Goal: Task Accomplishment & Management: Use online tool/utility

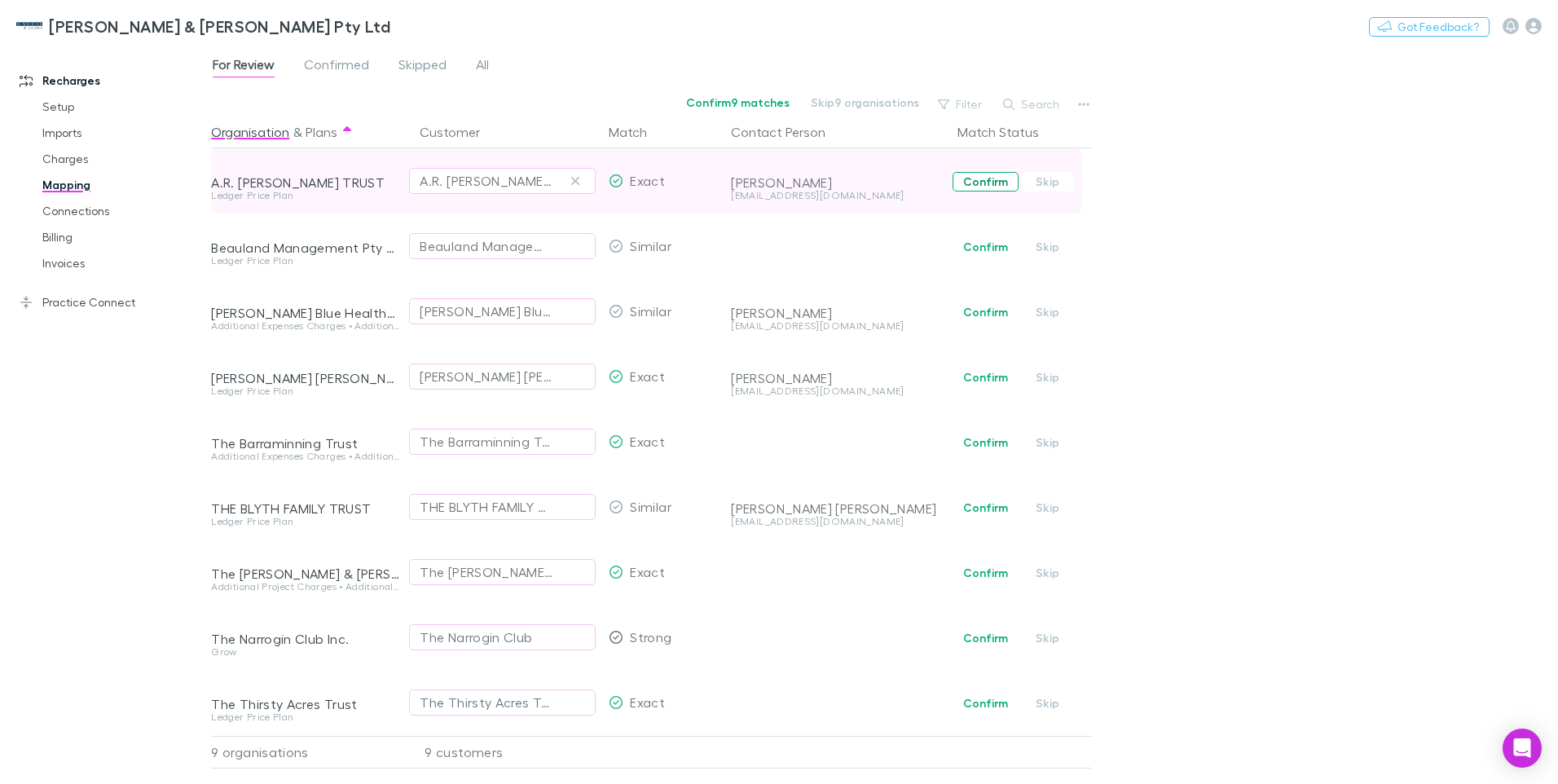
click at [994, 181] on button "Confirm" at bounding box center [985, 181] width 66 height 19
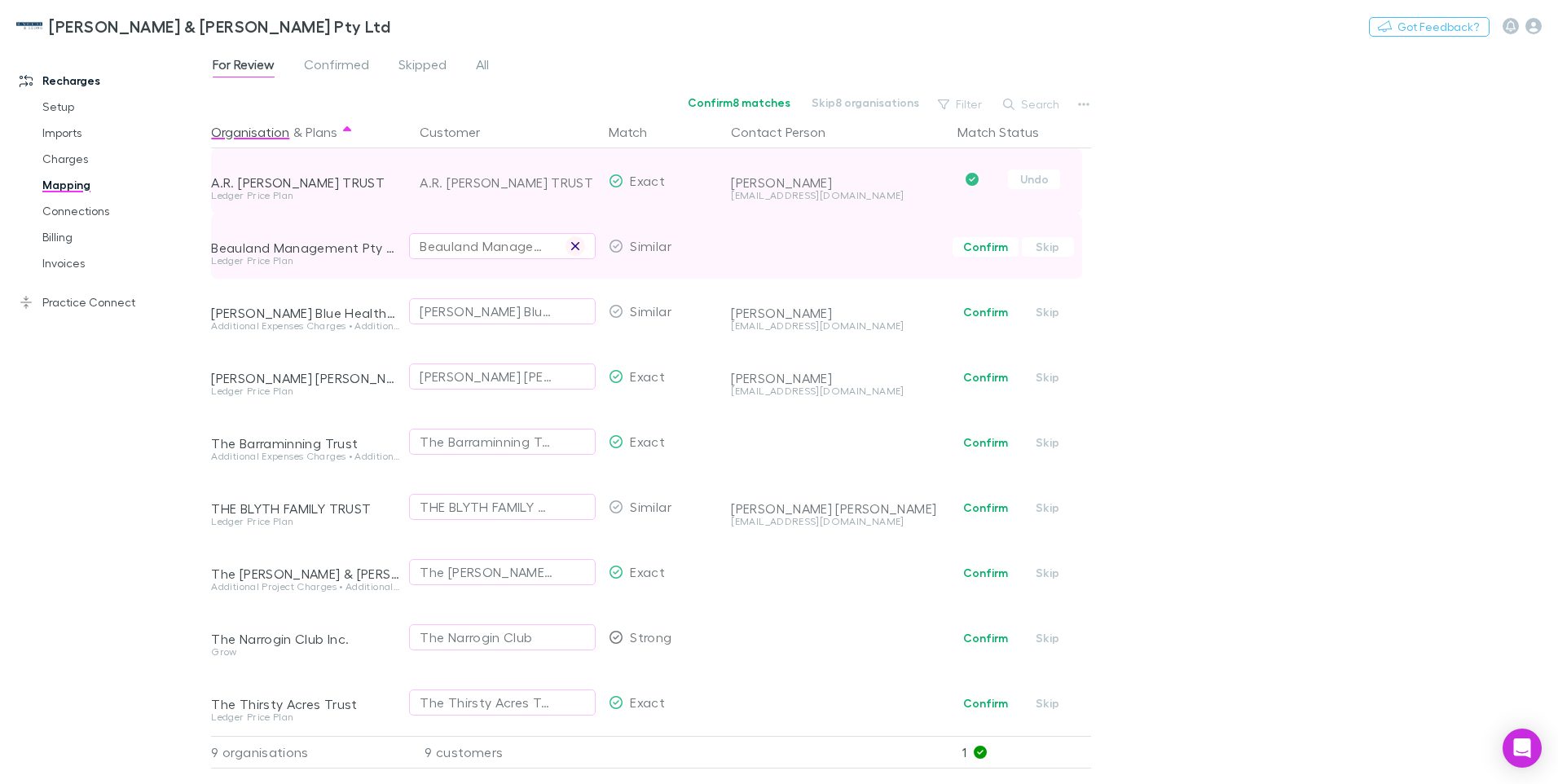
click at [577, 244] on icon "button" at bounding box center [575, 245] width 10 height 13
click at [437, 245] on div "Select a customer" at bounding box center [503, 245] width 165 height 19
type input "**********"
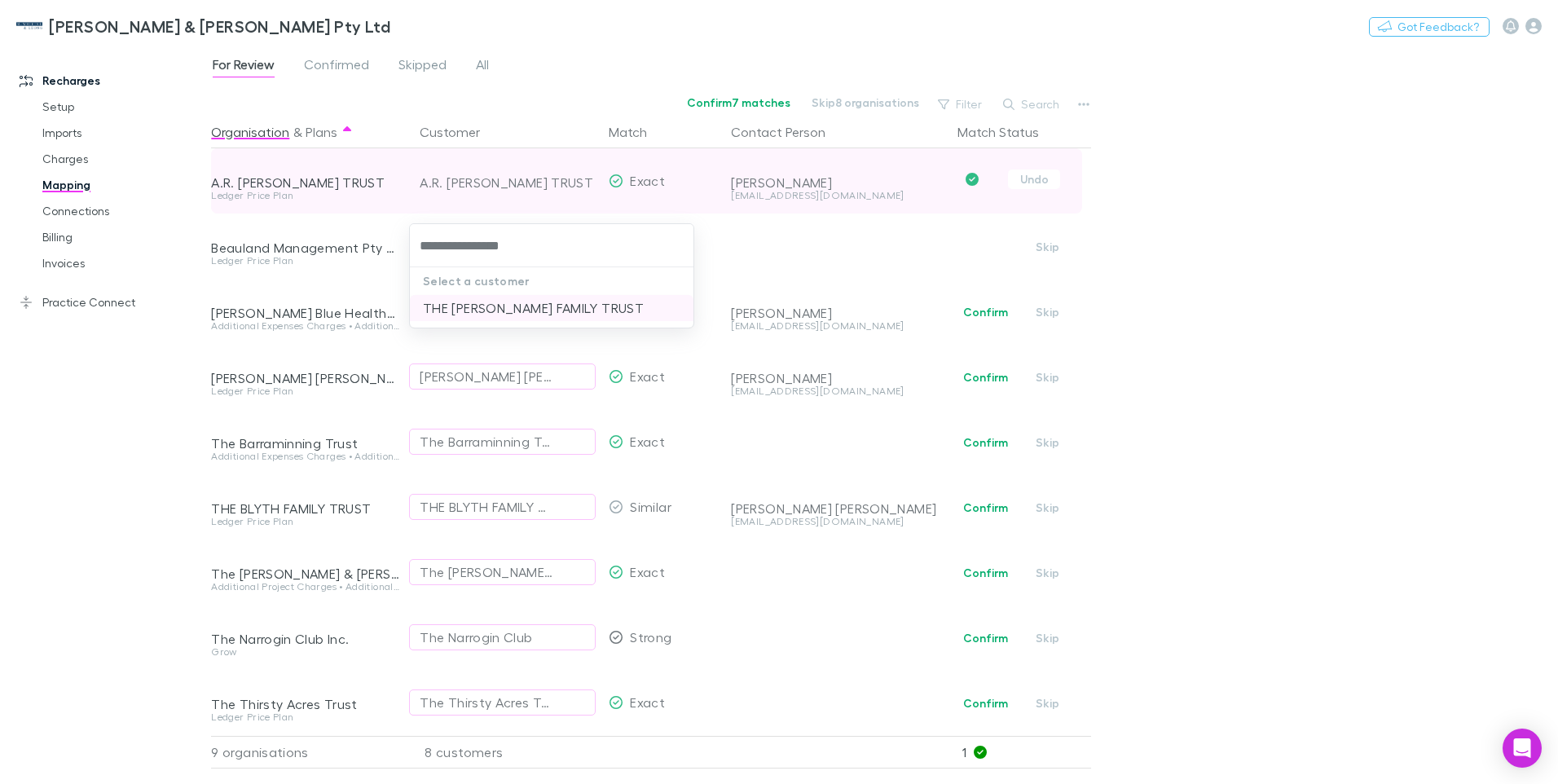
click at [507, 304] on li "THE [PERSON_NAME] FAMILY TRUST" at bounding box center [552, 308] width 283 height 26
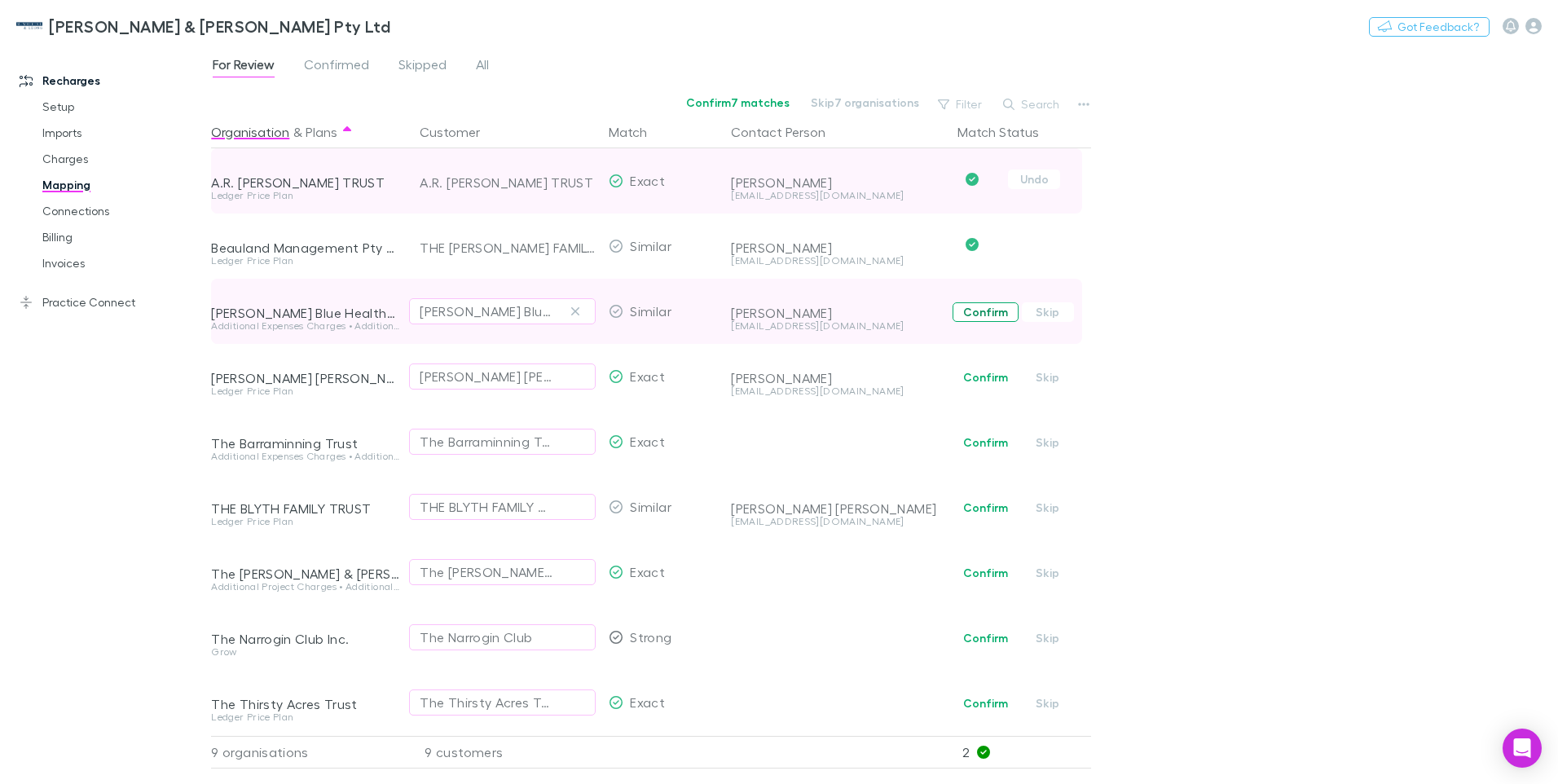
click at [983, 312] on button "Confirm" at bounding box center [985, 311] width 66 height 19
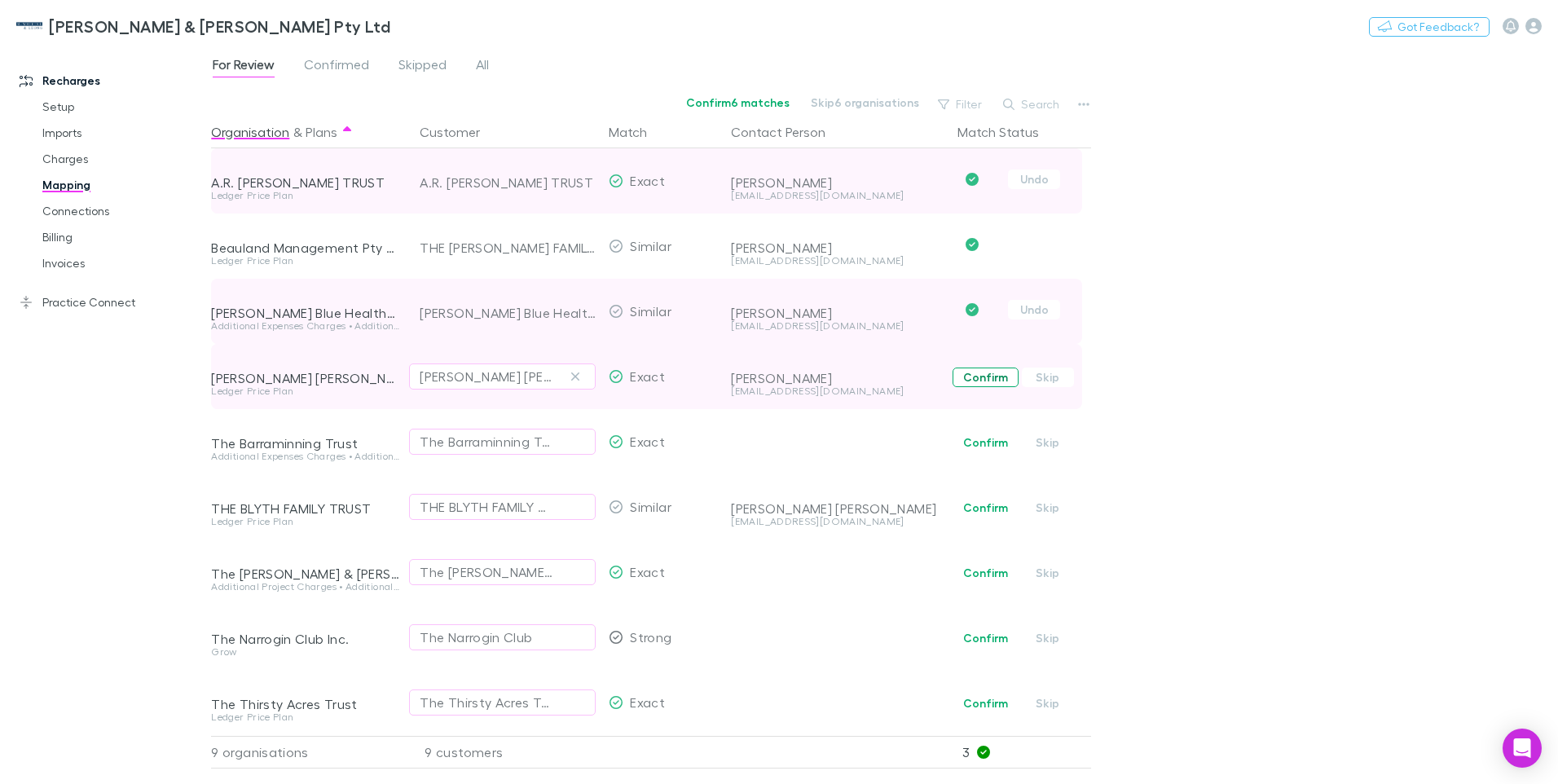
click at [983, 377] on button "Confirm" at bounding box center [985, 377] width 66 height 19
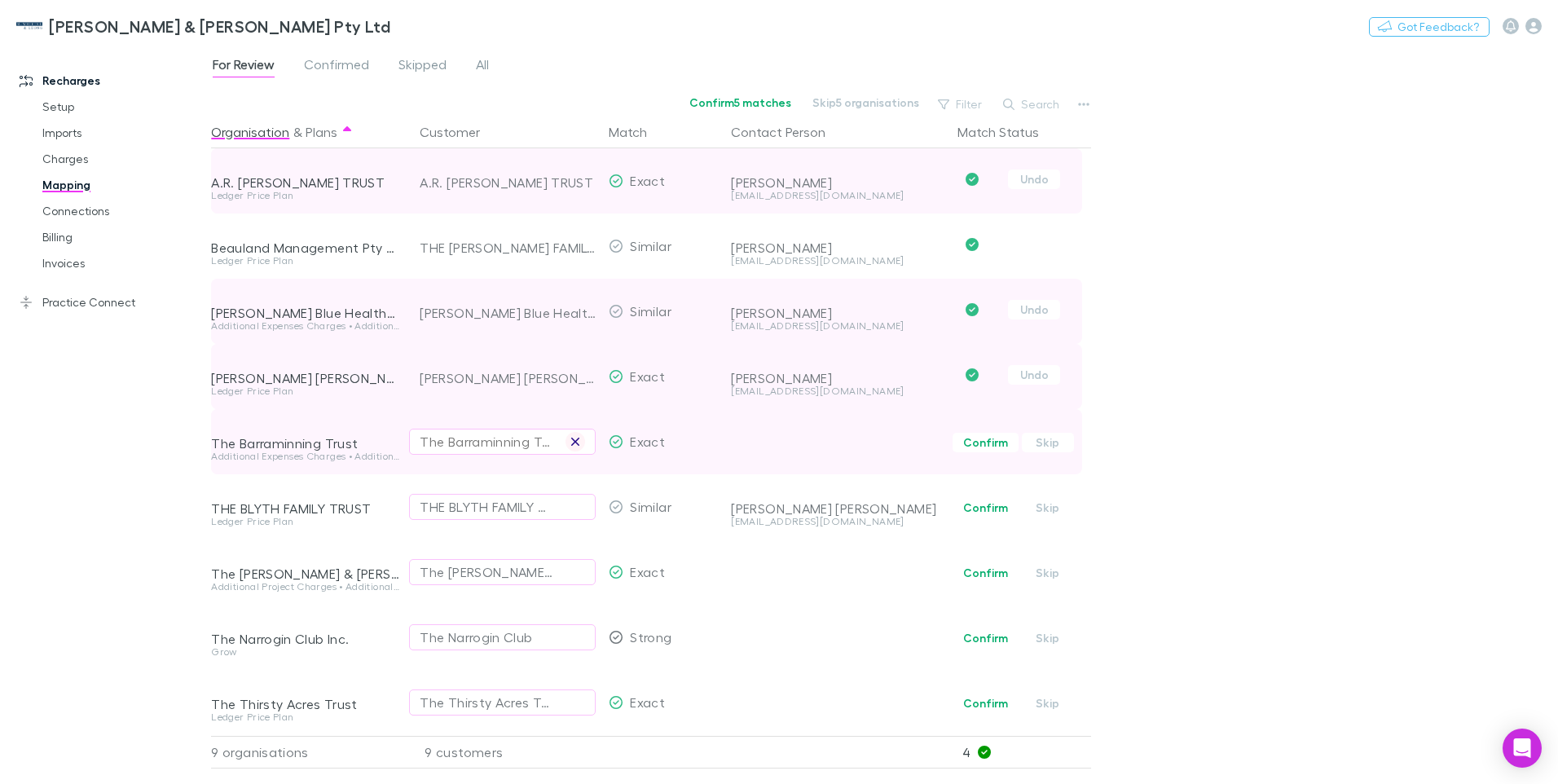
click at [577, 442] on icon "button" at bounding box center [575, 441] width 10 height 13
click at [424, 440] on div "Select a customer" at bounding box center [503, 442] width 165 height 19
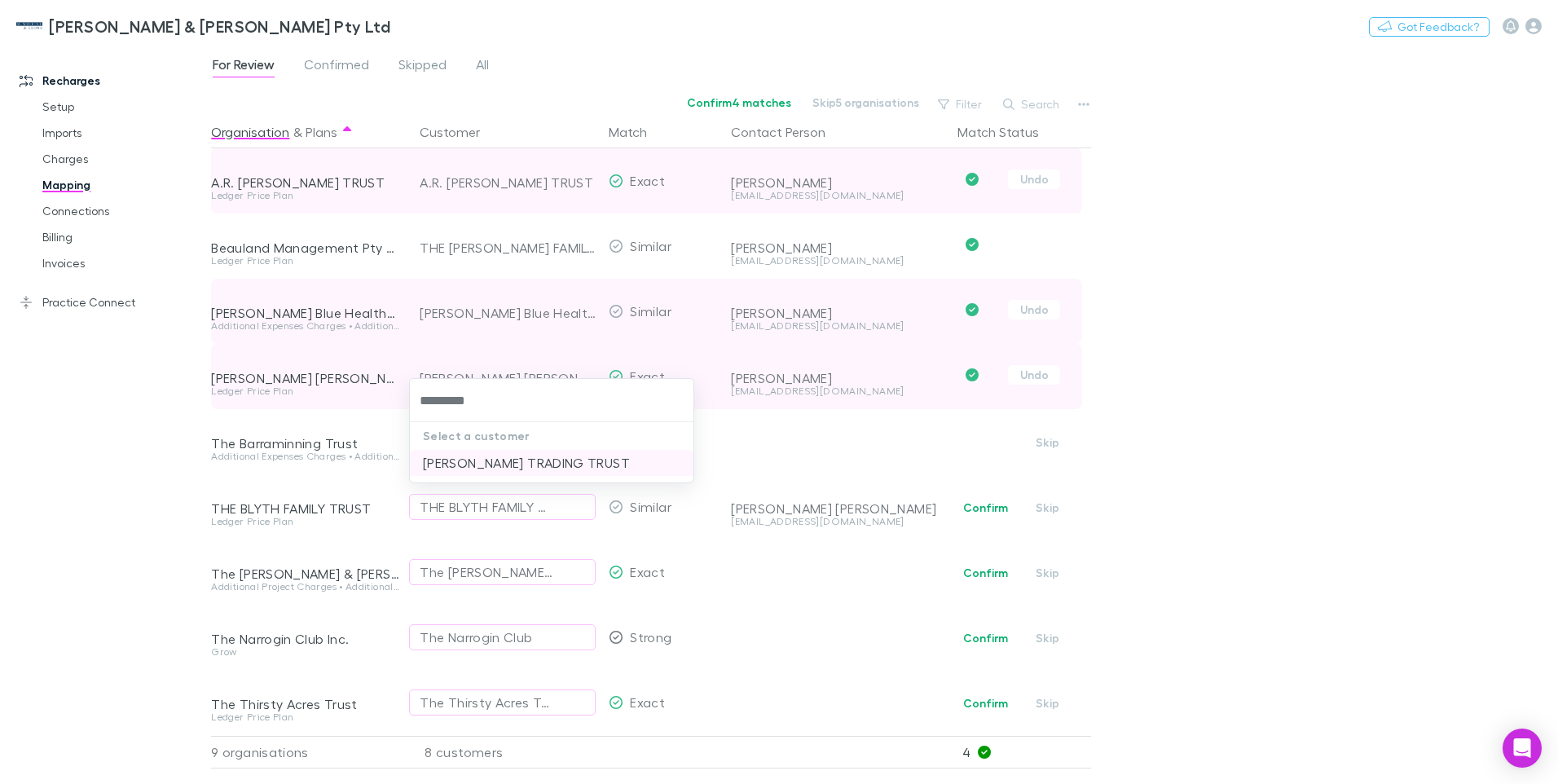
click at [482, 463] on li "[PERSON_NAME] TRADING TRUST" at bounding box center [552, 463] width 283 height 26
type input "*********"
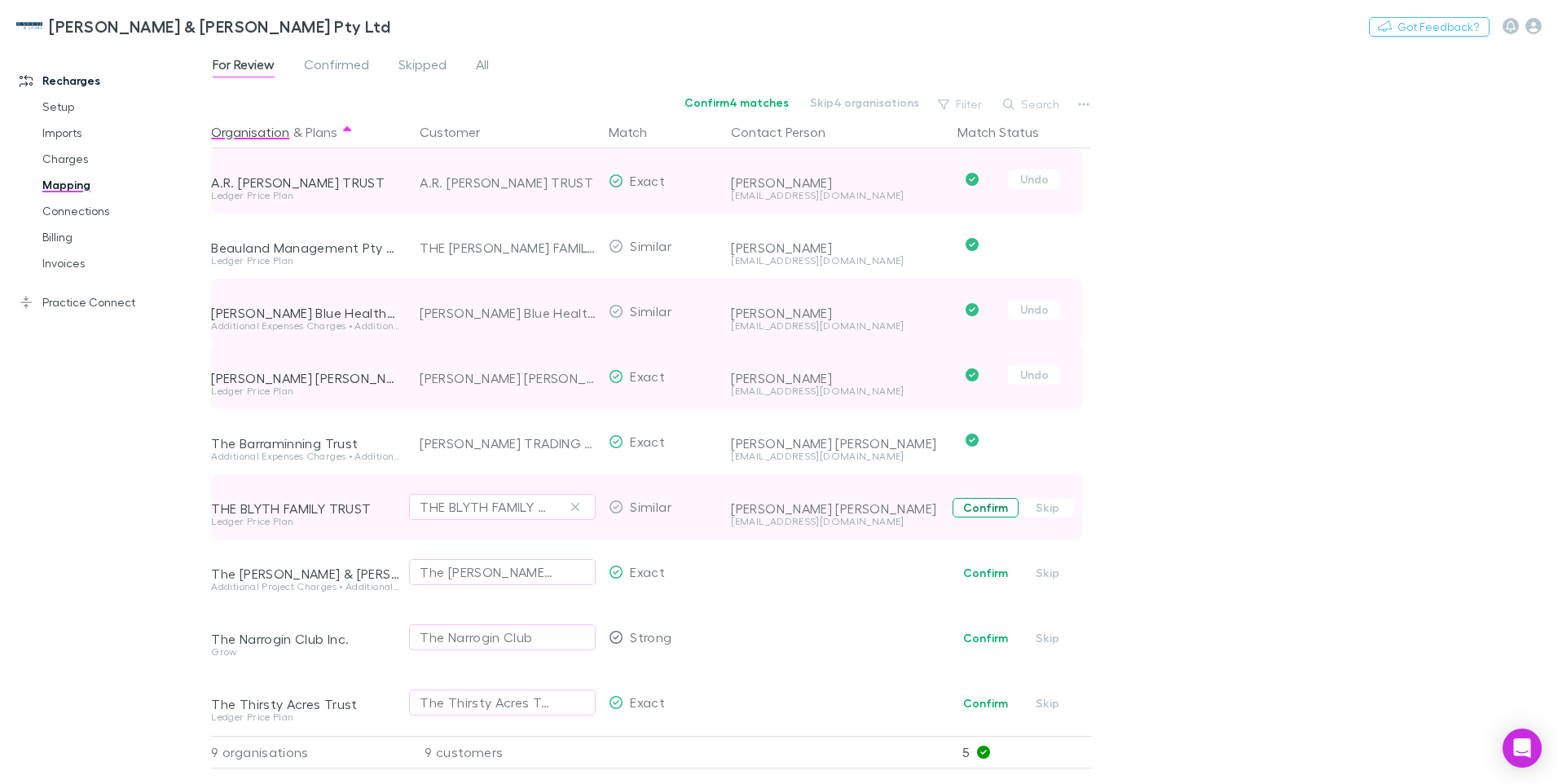
click at [987, 504] on button "Confirm" at bounding box center [985, 508] width 66 height 19
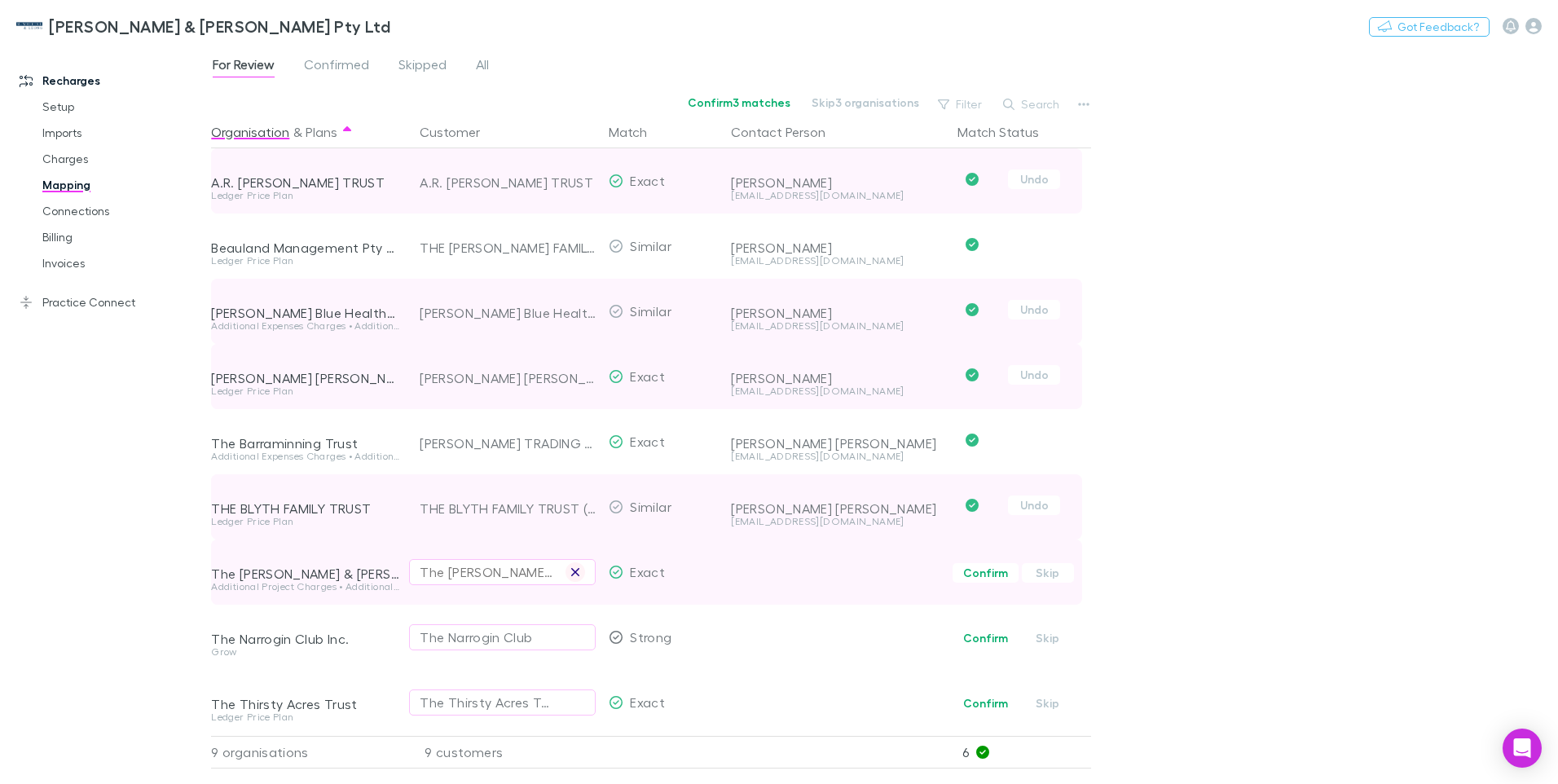
click at [573, 574] on icon "button" at bounding box center [575, 571] width 10 height 13
click at [451, 576] on div "Select a customer" at bounding box center [503, 572] width 165 height 19
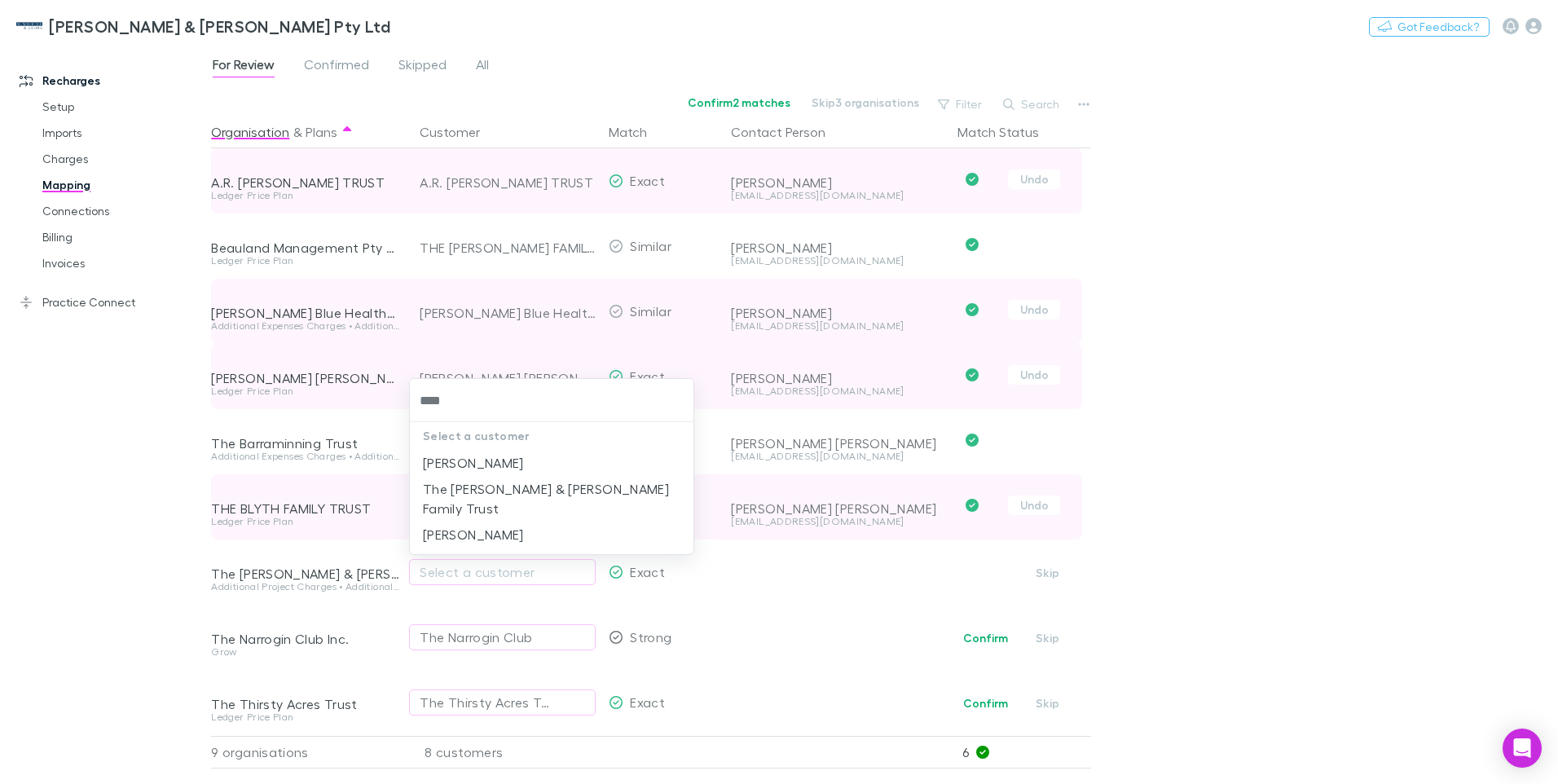
type input "*****"
click at [490, 465] on li "[PERSON_NAME]" at bounding box center [552, 463] width 283 height 26
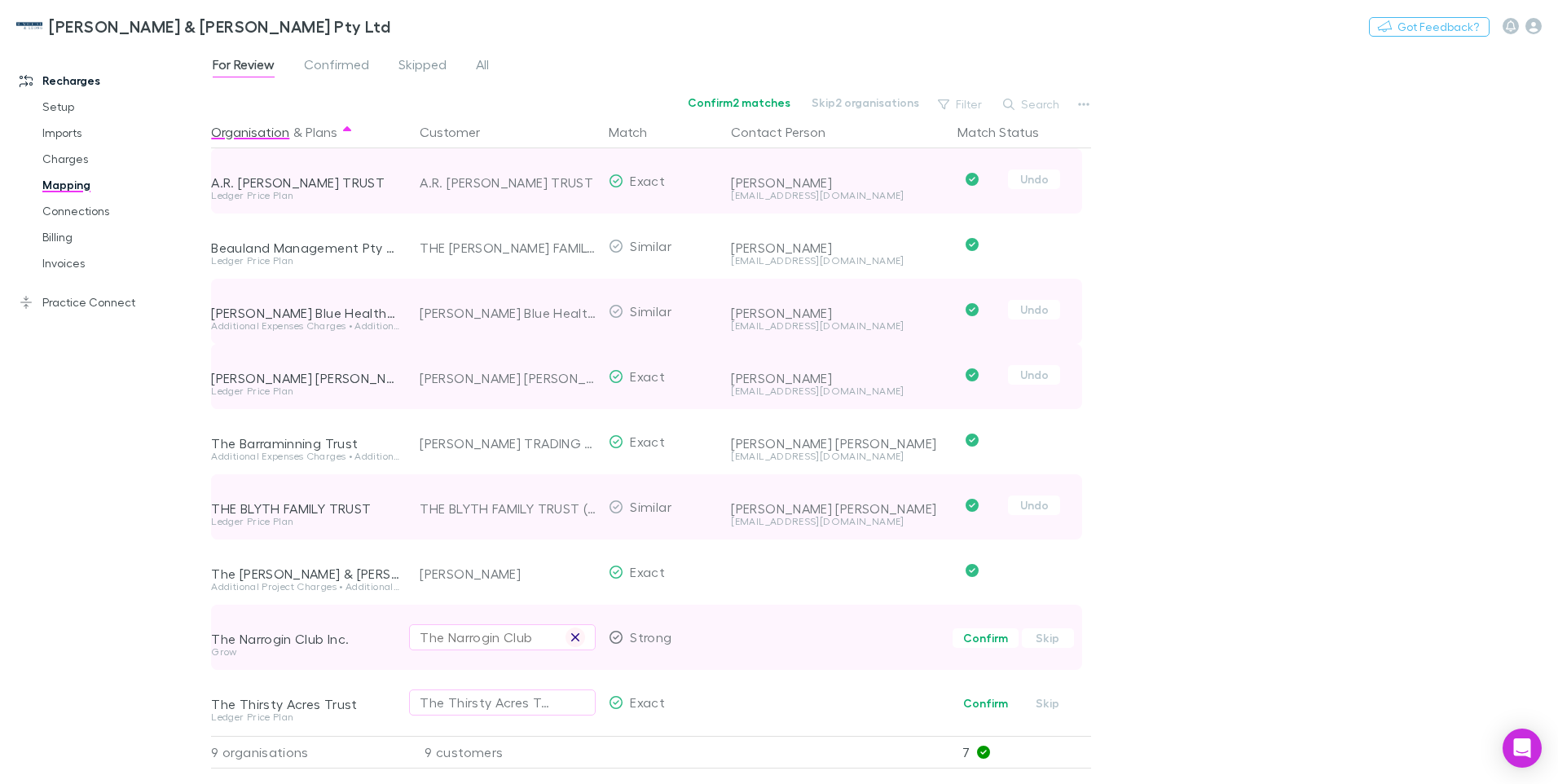
click at [574, 634] on icon "button" at bounding box center [575, 636] width 8 height 8
click at [437, 642] on div "Select a customer" at bounding box center [503, 637] width 165 height 19
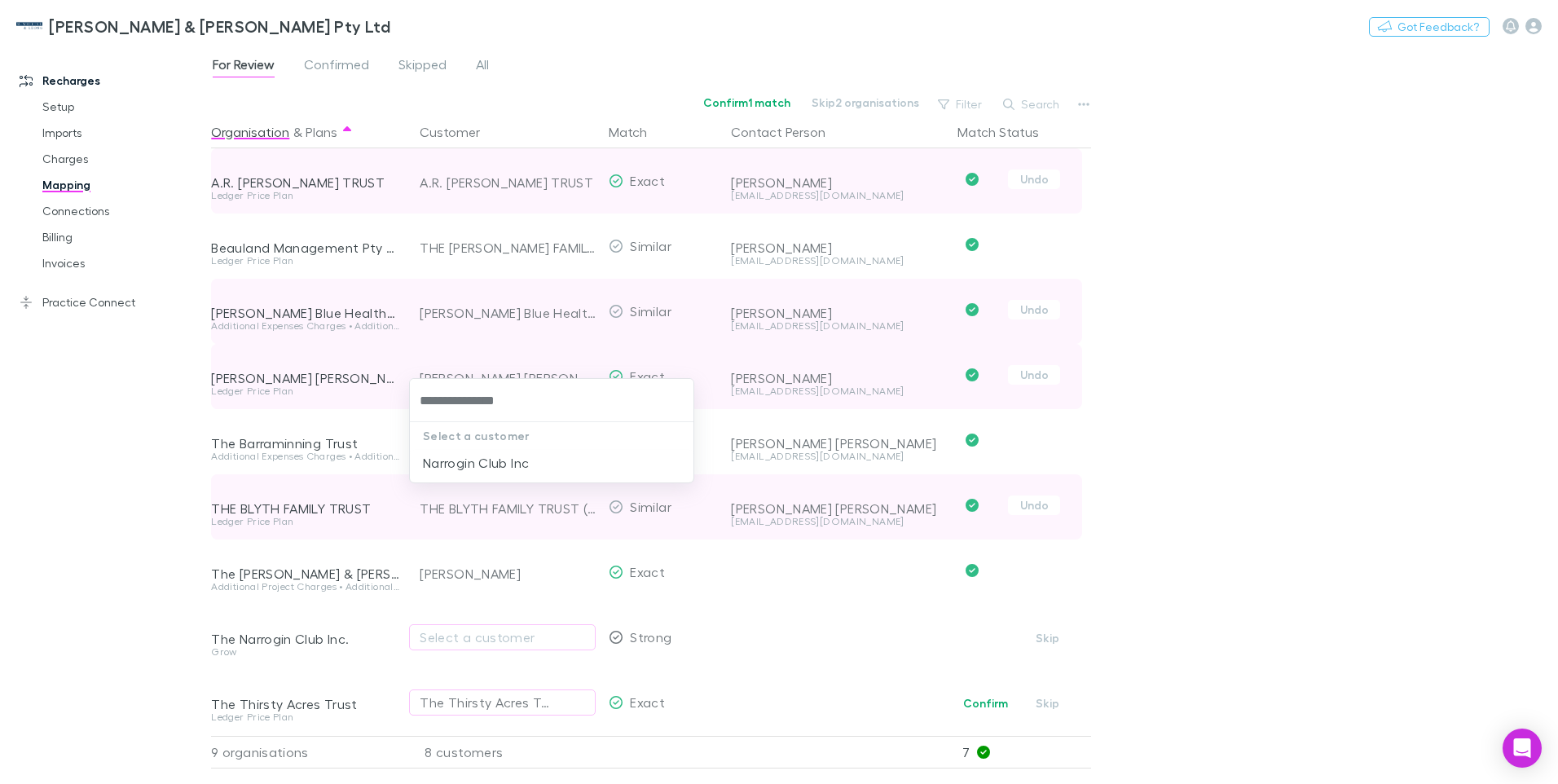
type input "**********"
click at [505, 461] on li "Narrogin Club Inc" at bounding box center [552, 463] width 283 height 26
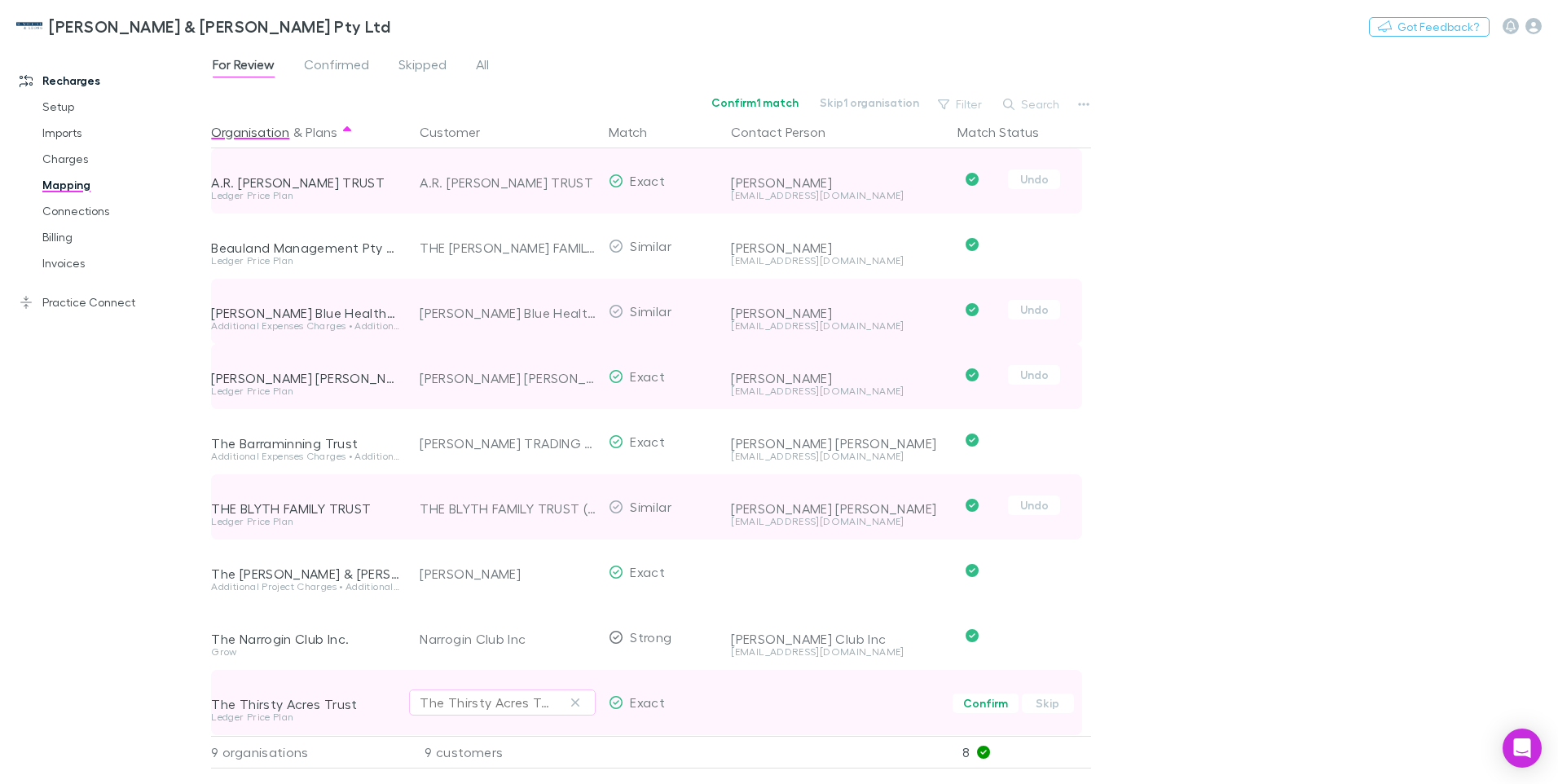
click at [577, 704] on icon "button" at bounding box center [575, 702] width 10 height 13
click at [443, 704] on div "Select a customer" at bounding box center [503, 702] width 165 height 19
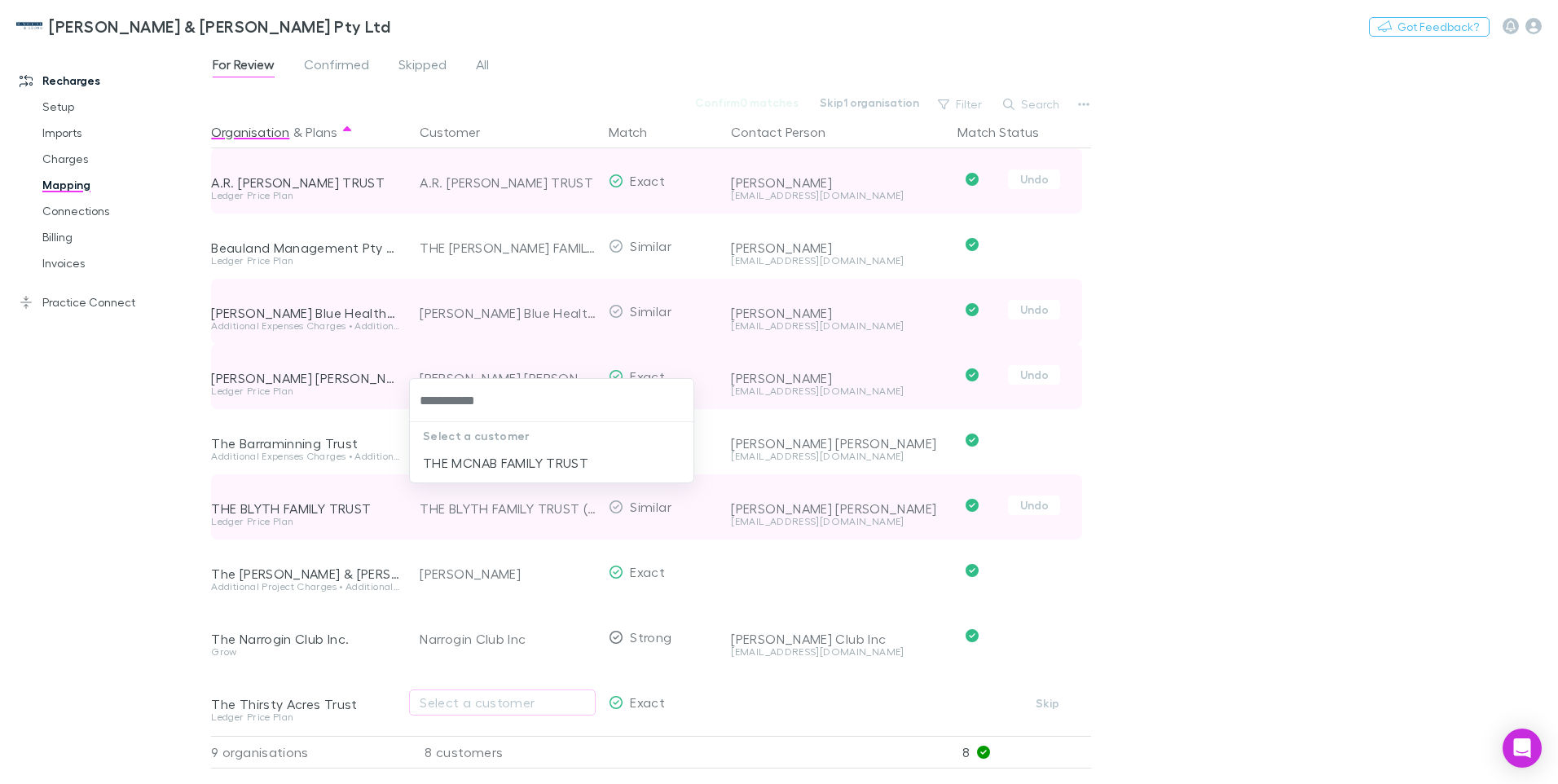
type input "**********"
click at [516, 458] on li "THE MCNAB FAMILY TRUST" at bounding box center [552, 463] width 283 height 26
click at [1082, 106] on icon "button" at bounding box center [1084, 104] width 11 height 13
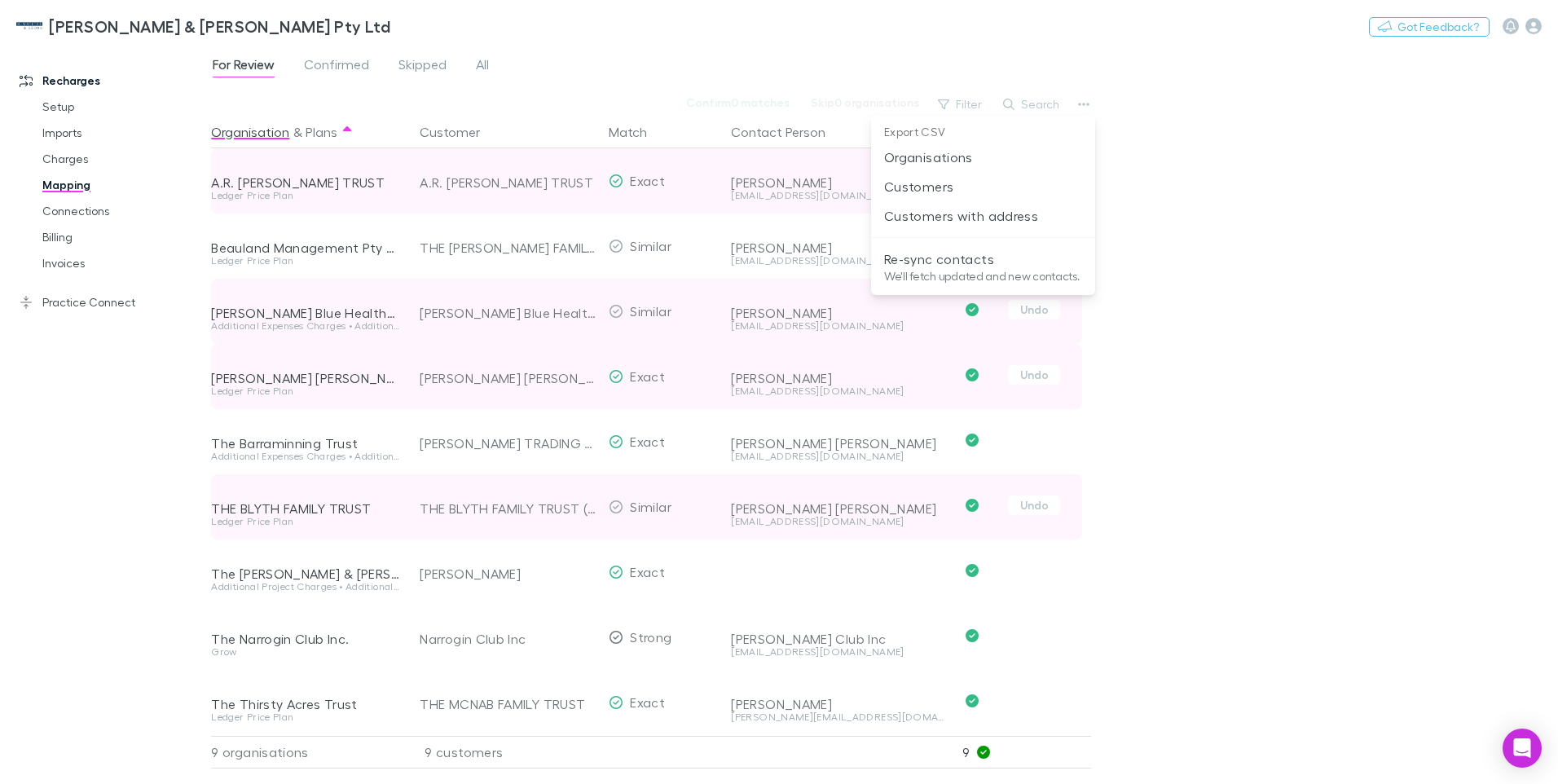
click at [922, 267] on li "Re-sync contacts We'll fetch updated and new contacts." at bounding box center [983, 267] width 224 height 44
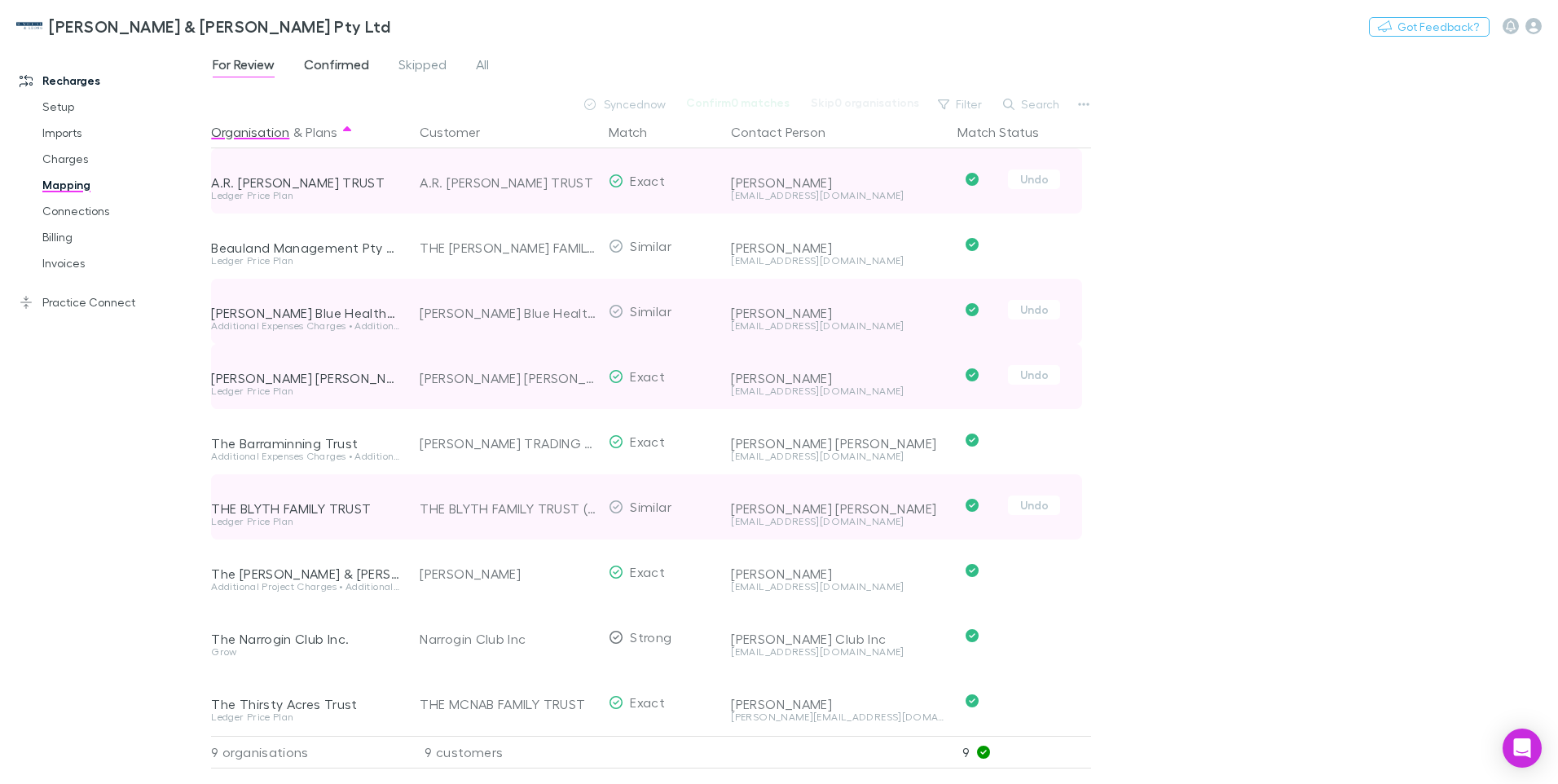
click at [328, 60] on span "Confirmed" at bounding box center [336, 67] width 65 height 21
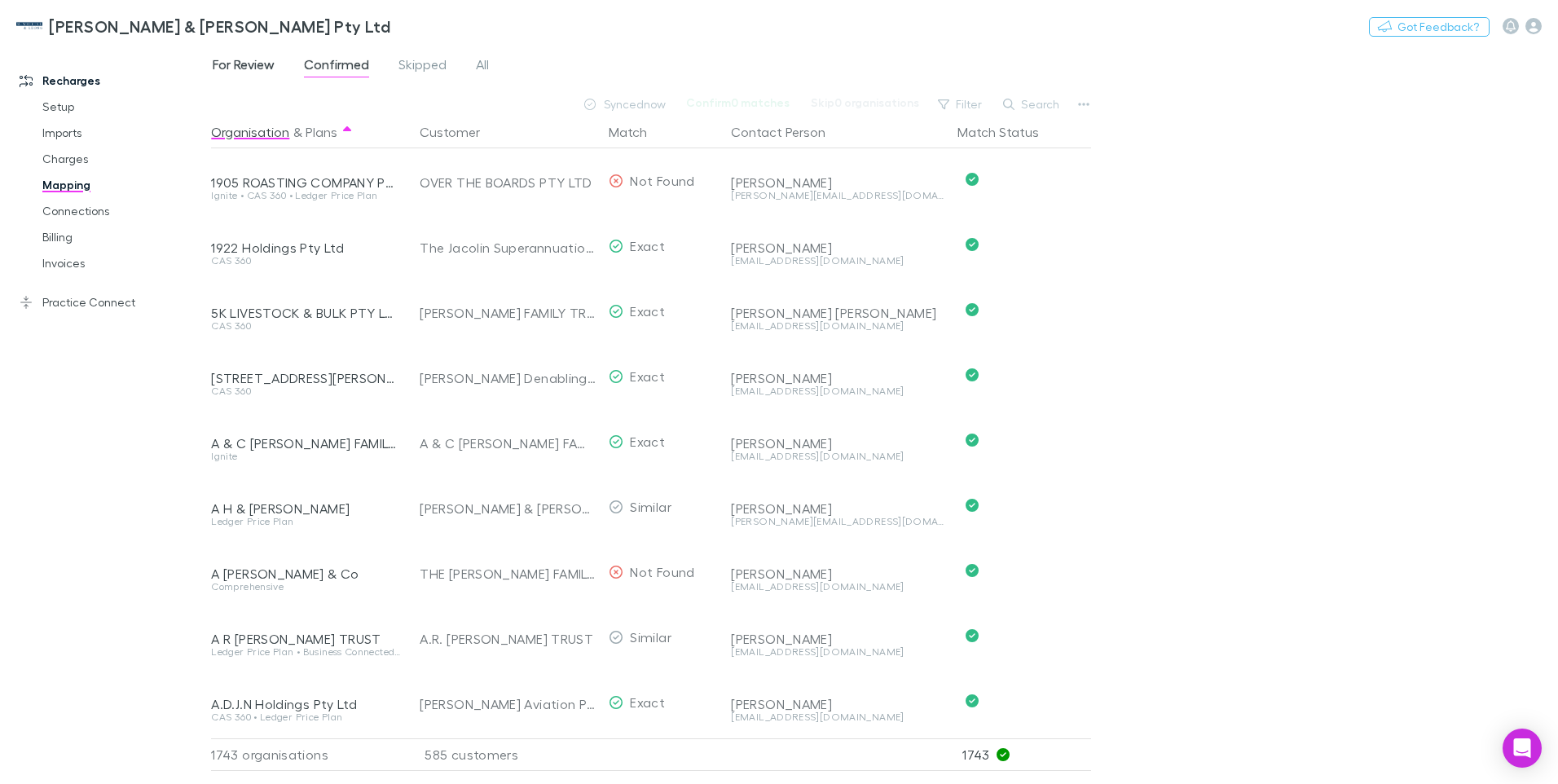
click at [247, 62] on span "For Review" at bounding box center [244, 67] width 62 height 21
